Goal: Communication & Community: Share content

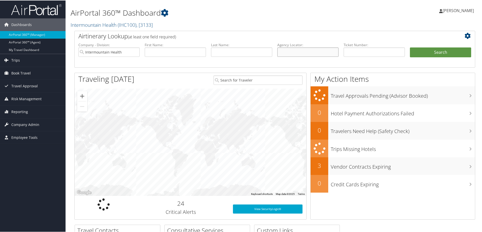
click at [291, 50] on input "text" at bounding box center [307, 51] width 61 height 9
paste input "[STREET_ADDRESS][PERSON_NAME] 801.327.7700 Flight [GEOGRAPHIC_DATA] - [GEOGRAPH…"
drag, startPoint x: 329, startPoint y: 53, endPoint x: 263, endPoint y: 47, distance: 65.8
click at [263, 47] on ul "Company - Division: Intermountain Health First Name: Last Name: Agency Locator:…" at bounding box center [275, 54] width 398 height 25
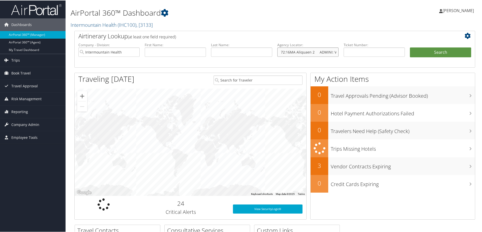
scroll to position [0, 2271]
drag, startPoint x: 336, startPoint y: 53, endPoint x: 256, endPoint y: 49, distance: 80.5
click at [256, 49] on ul "Company - Division: Intermountain Health First Name: Last Name: Agency Locator:…" at bounding box center [275, 54] width 398 height 25
drag, startPoint x: 290, startPoint y: 51, endPoint x: 254, endPoint y: 51, distance: 35.8
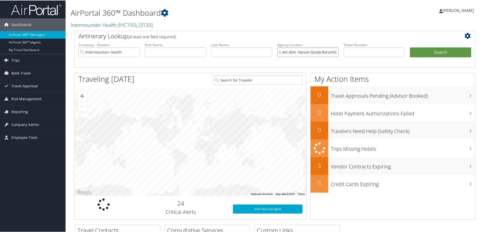
click at [254, 51] on ul "Company - Division: Intermountain Health First Name: Last Name: Agency Locator:…" at bounding box center [275, 54] width 398 height 25
drag, startPoint x: 331, startPoint y: 52, endPoint x: 254, endPoint y: 53, distance: 76.4
click at [254, 53] on ul "Company - Division: Intermountain Health First Name: Last Name: Agency Locator:…" at bounding box center [275, 54] width 398 height 25
drag, startPoint x: 309, startPoint y: 52, endPoint x: 262, endPoint y: 48, distance: 47.3
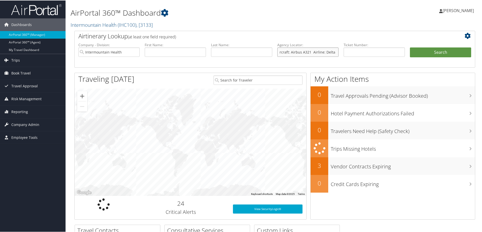
click at [262, 48] on ul "Company - Division: Intermountain Health First Name: Last Name: Agency Locator:…" at bounding box center [275, 54] width 398 height 25
click at [264, 51] on ul "Company - Division: Intermountain Health First Name: Last Name: Agency Locator:…" at bounding box center [275, 54] width 398 height 25
click at [265, 59] on ul "Company - Division: Intermountain Health First Name: Last Name: Agency Locator:…" at bounding box center [275, 54] width 398 height 25
click at [271, 52] on ul "Company - Division: Intermountain Health First Name: Last Name: Agency Locator:…" at bounding box center [275, 54] width 398 height 25
click at [266, 53] on ul "Company - Division: Intermountain Health First Name: Last Name: Agency Locator:…" at bounding box center [275, 54] width 398 height 25
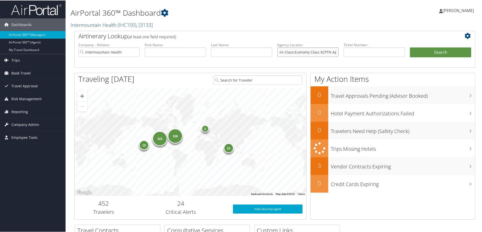
drag, startPoint x: 275, startPoint y: 54, endPoint x: 264, endPoint y: 55, distance: 10.9
click at [264, 55] on ul "Company - Division: Intermountain Health First Name: Last Name: Agency Locator:…" at bounding box center [275, 54] width 398 height 25
drag, startPoint x: 243, startPoint y: 48, endPoint x: 237, endPoint y: 48, distance: 5.5
click at [237, 48] on ul "Company - Division: Intermountain Health First Name: Last Name: Agency Locator:…" at bounding box center [275, 54] width 398 height 25
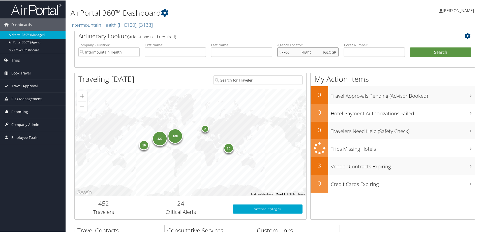
scroll to position [0, 0]
drag, startPoint x: 313, startPoint y: 52, endPoint x: 258, endPoint y: 52, distance: 55.2
click at [252, 53] on ul "Company - Division: Intermountain Health First Name: Last Name: Agency Locator:…" at bounding box center [275, 54] width 398 height 25
type input "Salt Lak"
drag, startPoint x: 272, startPoint y: 50, endPoint x: 264, endPoint y: 49, distance: 7.6
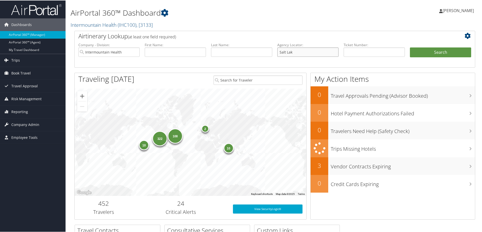
click at [263, 49] on ul "Company - Division: Intermountain Health First Name: Last Name: Agency Locator:…" at bounding box center [275, 54] width 398 height 25
drag, startPoint x: 299, startPoint y: 50, endPoint x: 256, endPoint y: 52, distance: 42.9
click at [256, 52] on ul "Company - Division: Intermountain Health First Name: Last Name: Agency Locator:…" at bounding box center [275, 54] width 398 height 25
click at [347, 53] on input "text" at bounding box center [373, 51] width 61 height 9
paste input "0067310848318"
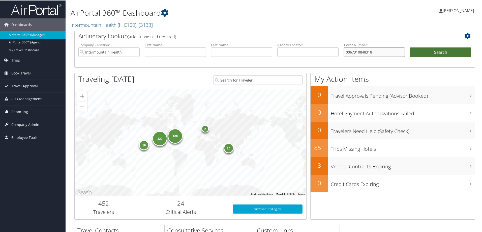
type input "0067310848318"
click at [434, 55] on button "Search" at bounding box center [440, 52] width 61 height 10
click at [434, 54] on button "Search" at bounding box center [440, 52] width 61 height 10
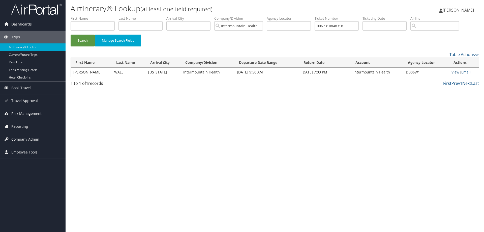
click at [453, 71] on link "View" at bounding box center [455, 72] width 8 height 5
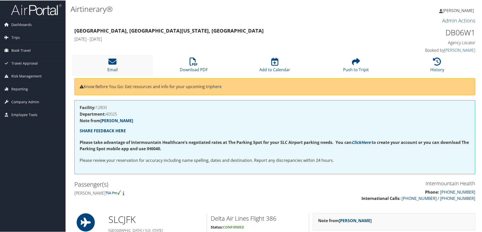
click at [117, 65] on li "Email" at bounding box center [112, 64] width 81 height 20
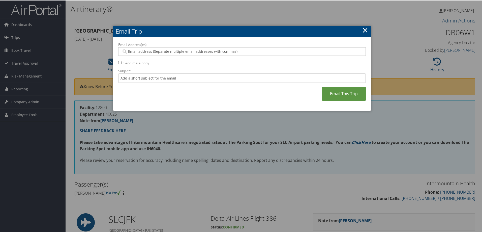
click at [131, 47] on div at bounding box center [241, 51] width 247 height 9
type input "shannon.wright"
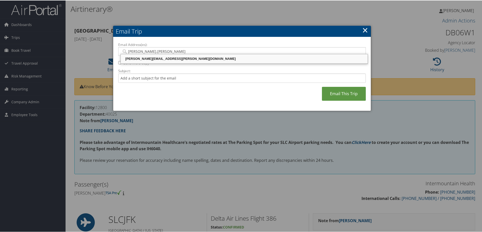
click at [162, 57] on div "SHANNON.WRIGHT@IMAIL.ORG" at bounding box center [243, 58] width 245 height 5
type input "SHANNON.WRIGHT@IMAIL.ORG"
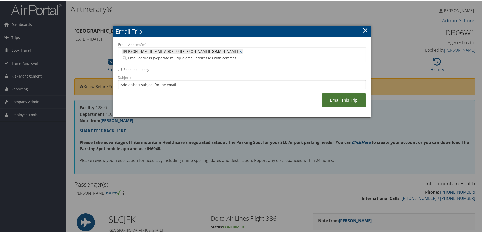
click at [343, 93] on link "Email This Trip" at bounding box center [344, 100] width 44 height 14
